Goal: Complete application form

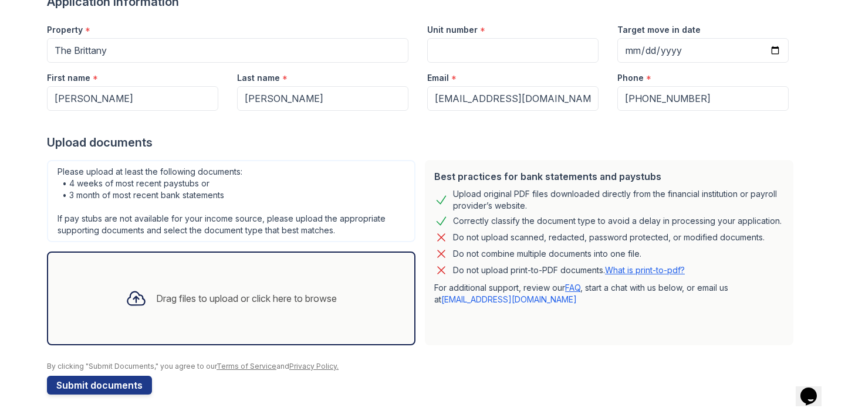
scroll to position [105, 0]
click at [520, 60] on input "Unit number" at bounding box center [512, 50] width 171 height 25
type input "114"
click at [643, 55] on input "Target move in date" at bounding box center [702, 50] width 171 height 25
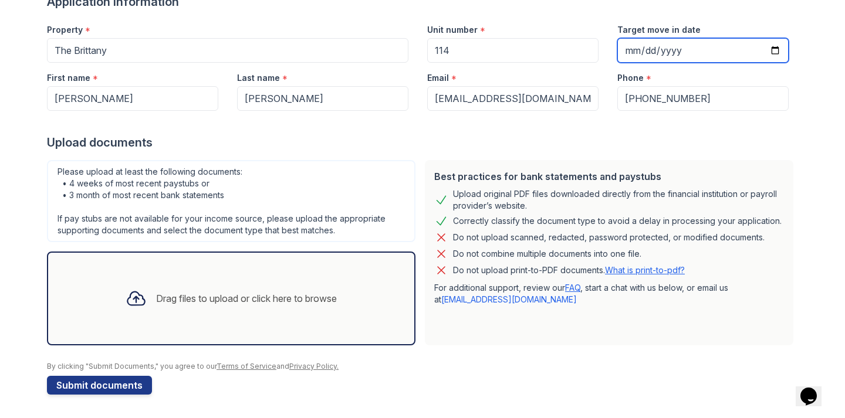
type input "[DATE]"
click at [737, 79] on div "Phone *" at bounding box center [702, 74] width 171 height 23
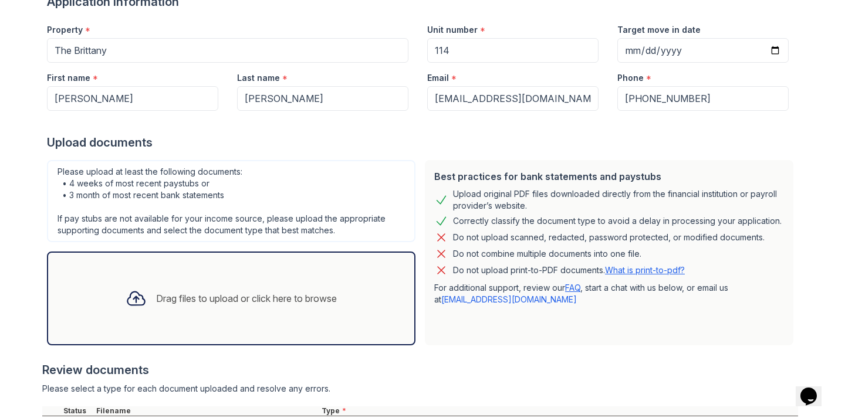
click at [320, 352] on div at bounding box center [420, 356] width 756 height 12
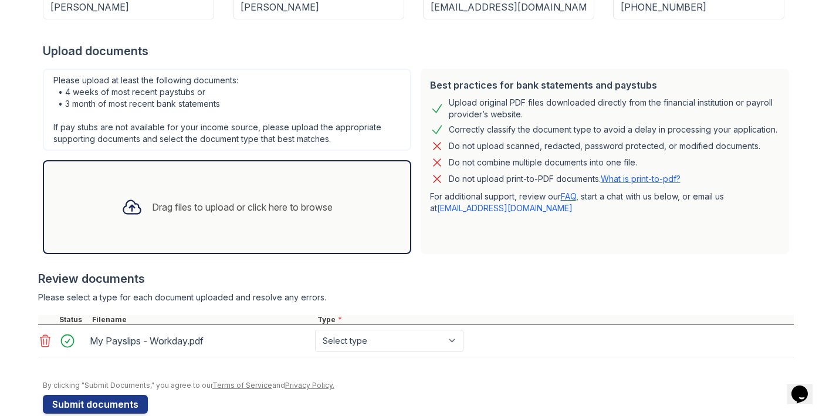
click at [46, 342] on icon at bounding box center [45, 341] width 14 height 14
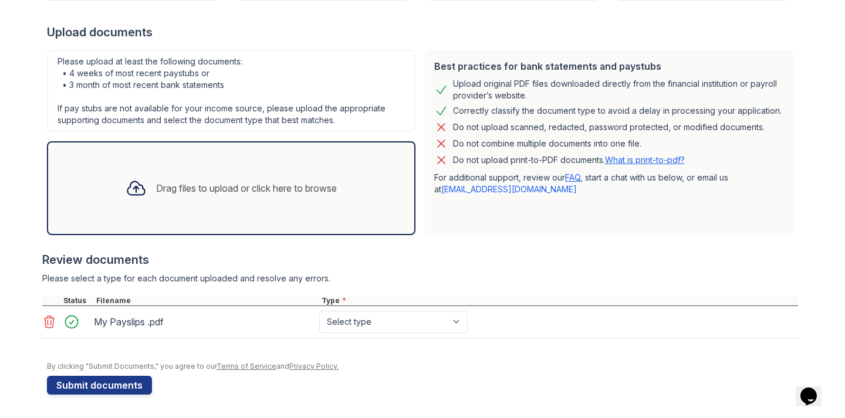
scroll to position [215, 0]
select select "paystub"
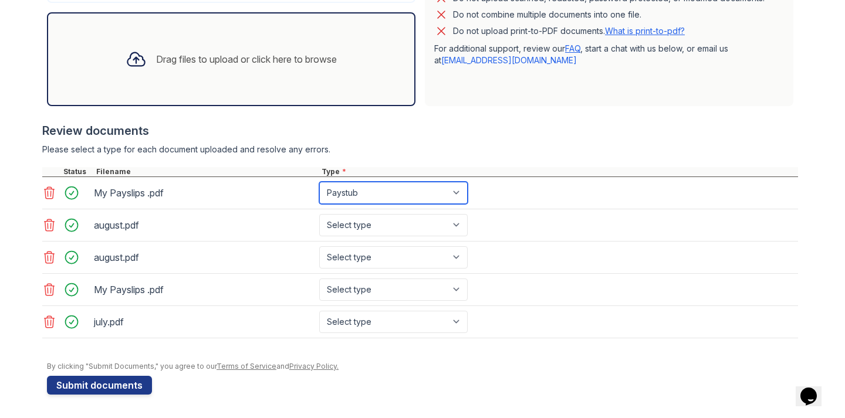
scroll to position [0, 0]
click at [49, 260] on icon at bounding box center [49, 258] width 14 height 14
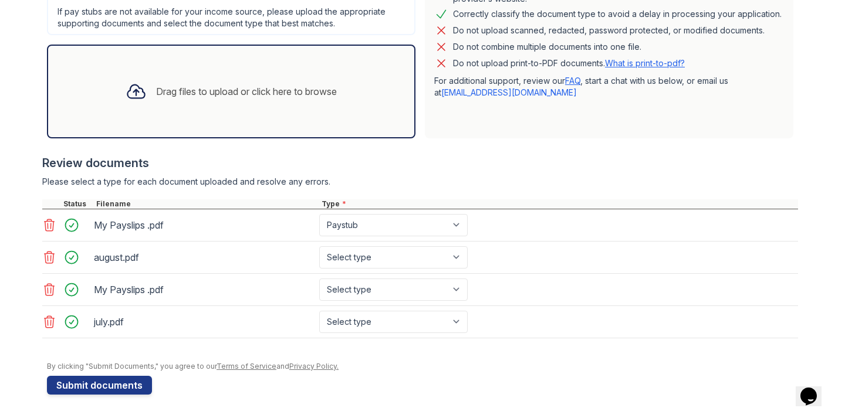
click at [53, 293] on icon at bounding box center [50, 290] width 10 height 12
select select "bank_statement"
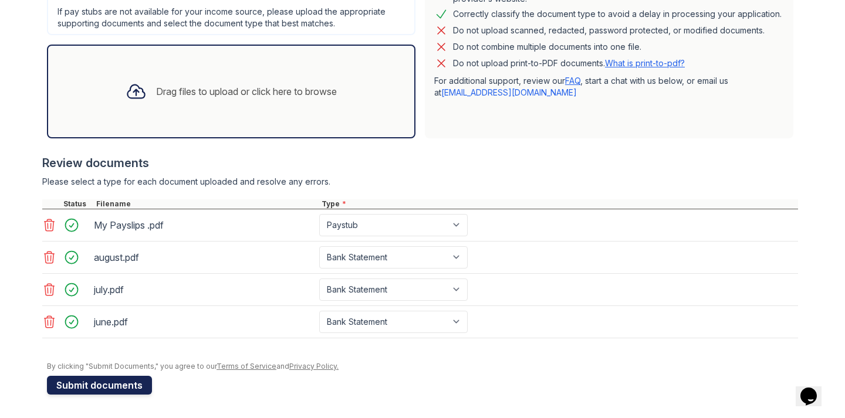
click at [122, 383] on button "Submit documents" at bounding box center [99, 385] width 105 height 19
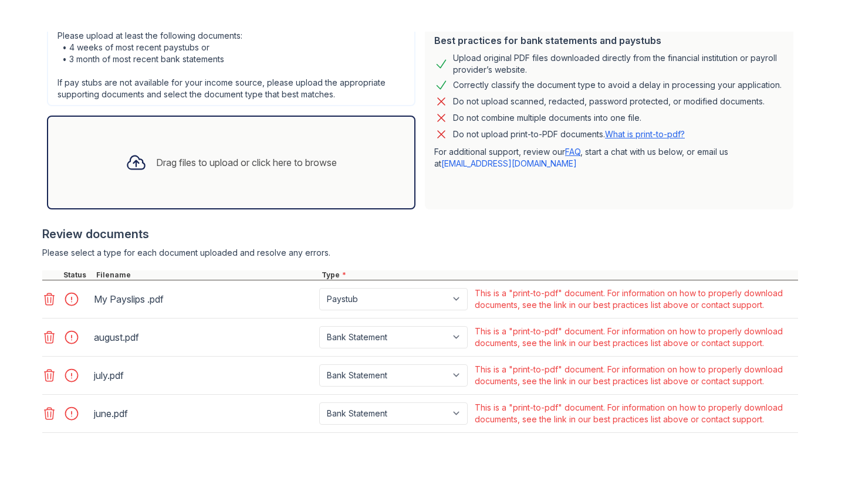
scroll to position [299, 0]
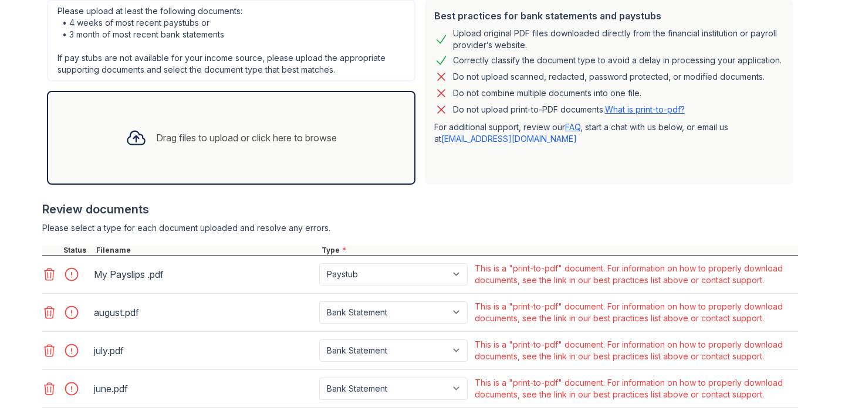
click at [653, 113] on link "What is print-to-pdf?" at bounding box center [645, 109] width 80 height 10
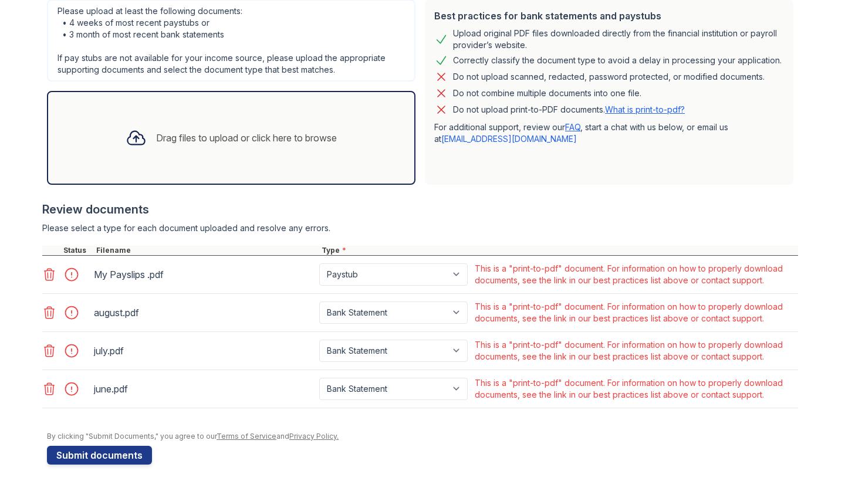
click at [50, 280] on icon at bounding box center [50, 275] width 10 height 12
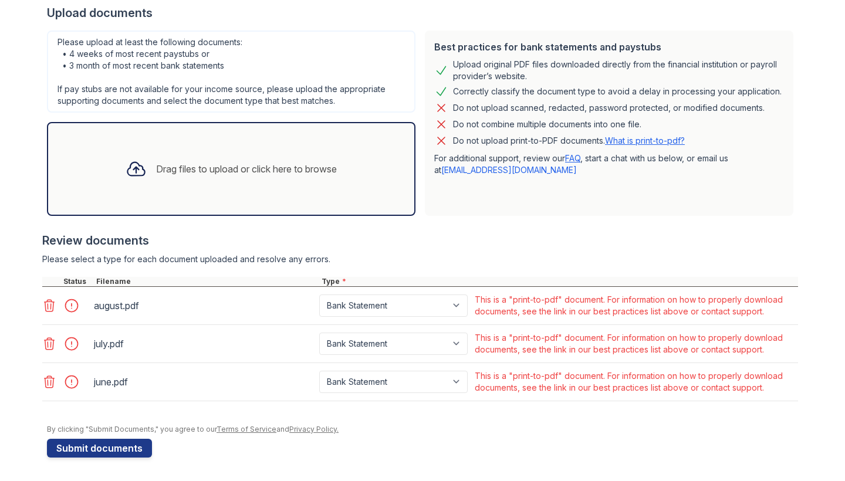
scroll to position [268, 0]
click at [46, 308] on icon at bounding box center [49, 306] width 14 height 14
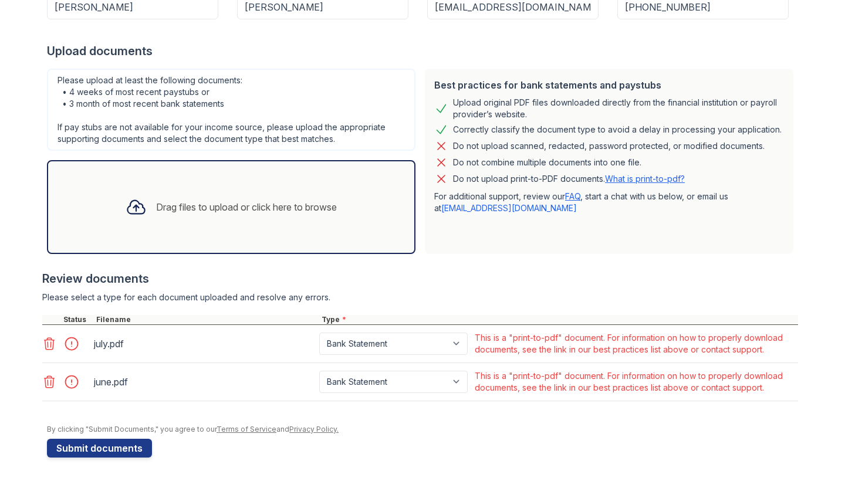
drag, startPoint x: 46, startPoint y: 340, endPoint x: 53, endPoint y: 344, distance: 7.9
click at [47, 340] on icon at bounding box center [49, 344] width 14 height 14
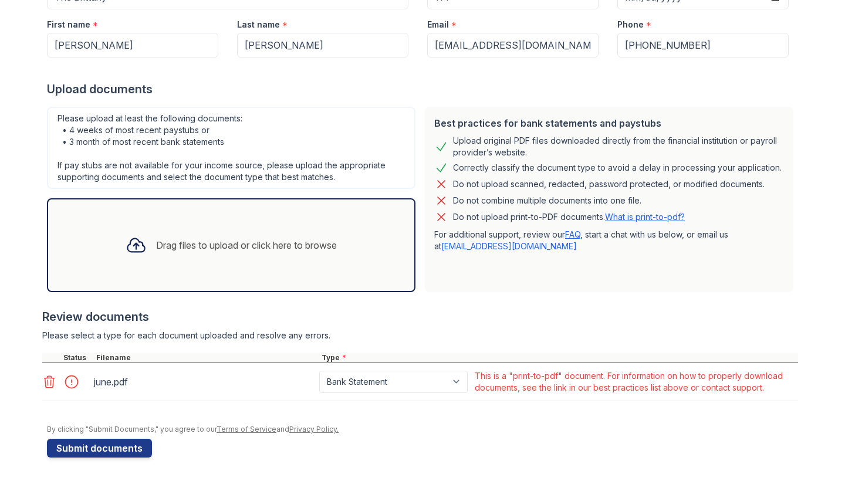
drag, startPoint x: 50, startPoint y: 383, endPoint x: 74, endPoint y: 364, distance: 30.2
click at [51, 381] on icon at bounding box center [49, 382] width 14 height 14
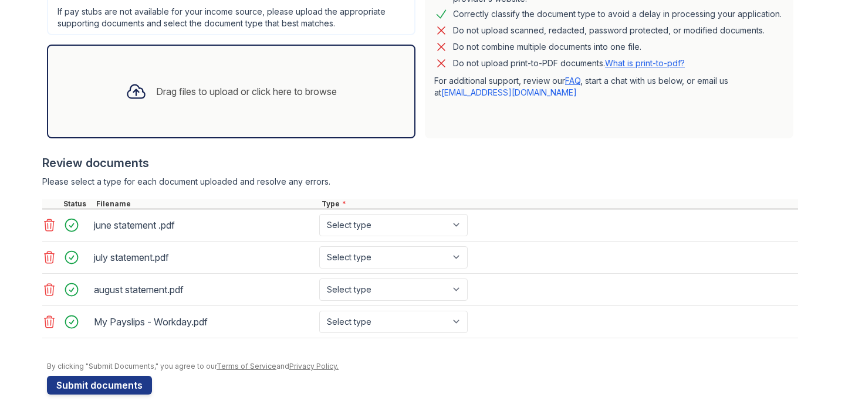
scroll to position [0, 0]
select select "paystub"
select select "bank_statement"
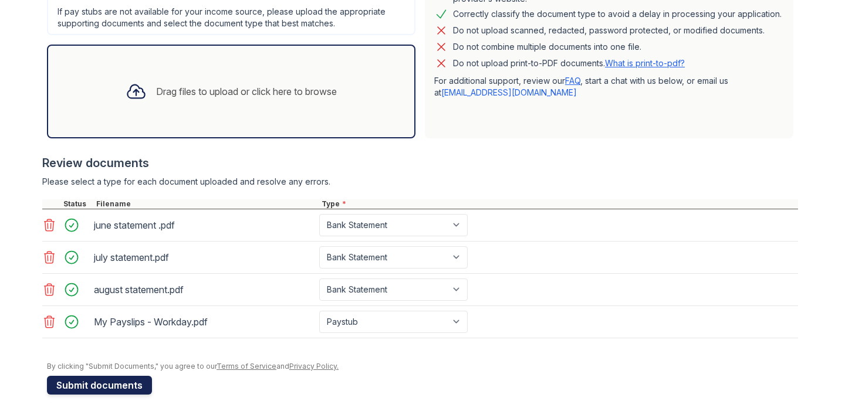
click at [124, 382] on button "Submit documents" at bounding box center [99, 385] width 105 height 19
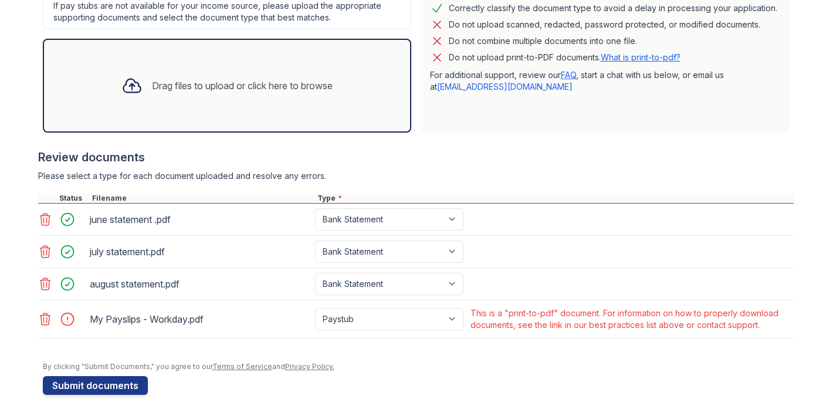
click at [48, 316] on icon at bounding box center [45, 319] width 10 height 12
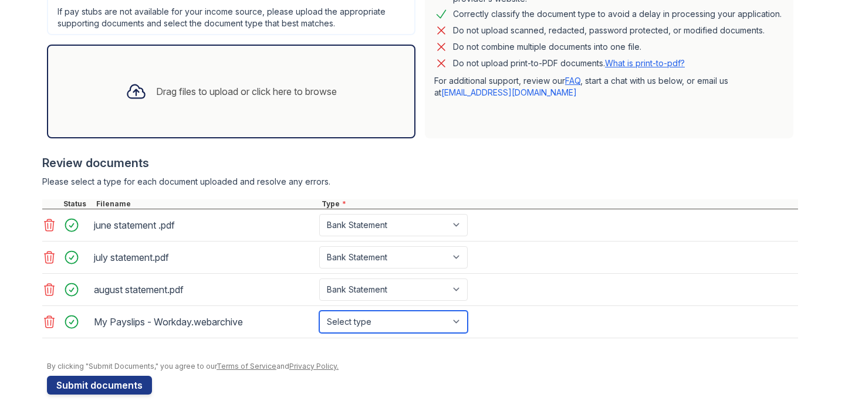
scroll to position [345, 0]
select select "paystub"
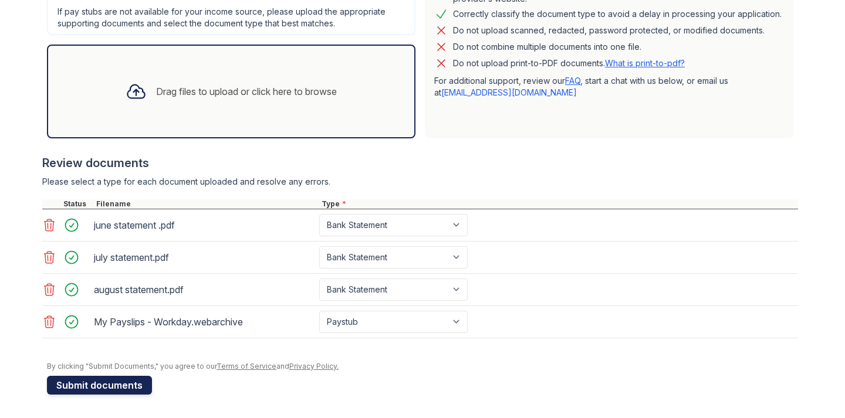
click at [86, 386] on button "Submit documents" at bounding box center [99, 385] width 105 height 19
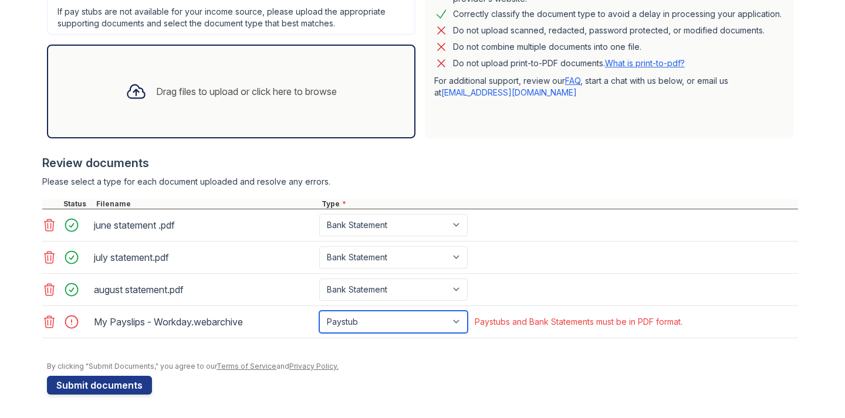
select select "other"
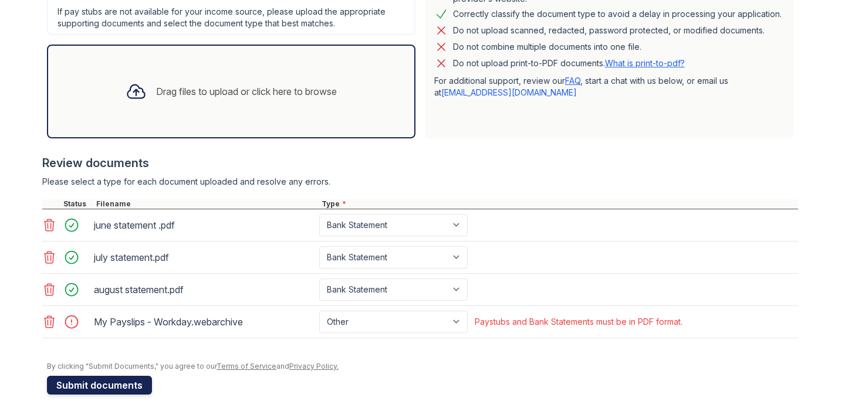
click at [123, 391] on button "Submit documents" at bounding box center [99, 385] width 105 height 19
